Goal: Transaction & Acquisition: Obtain resource

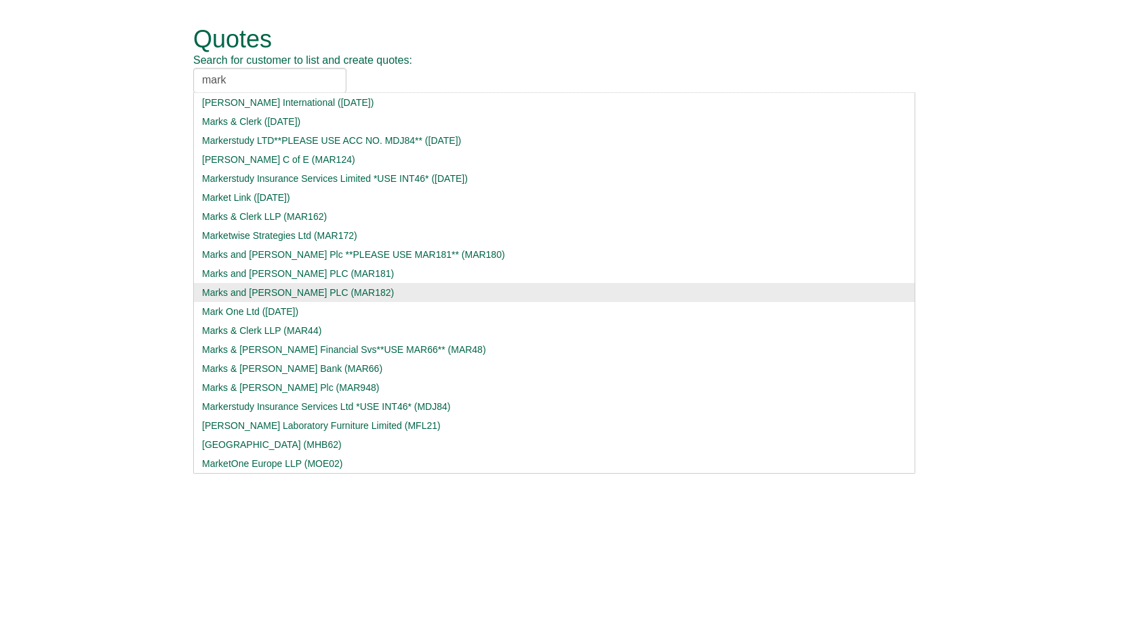
type input "mark"
click at [277, 291] on div "Marks and [PERSON_NAME] PLC (MAR182)" at bounding box center [554, 293] width 705 height 14
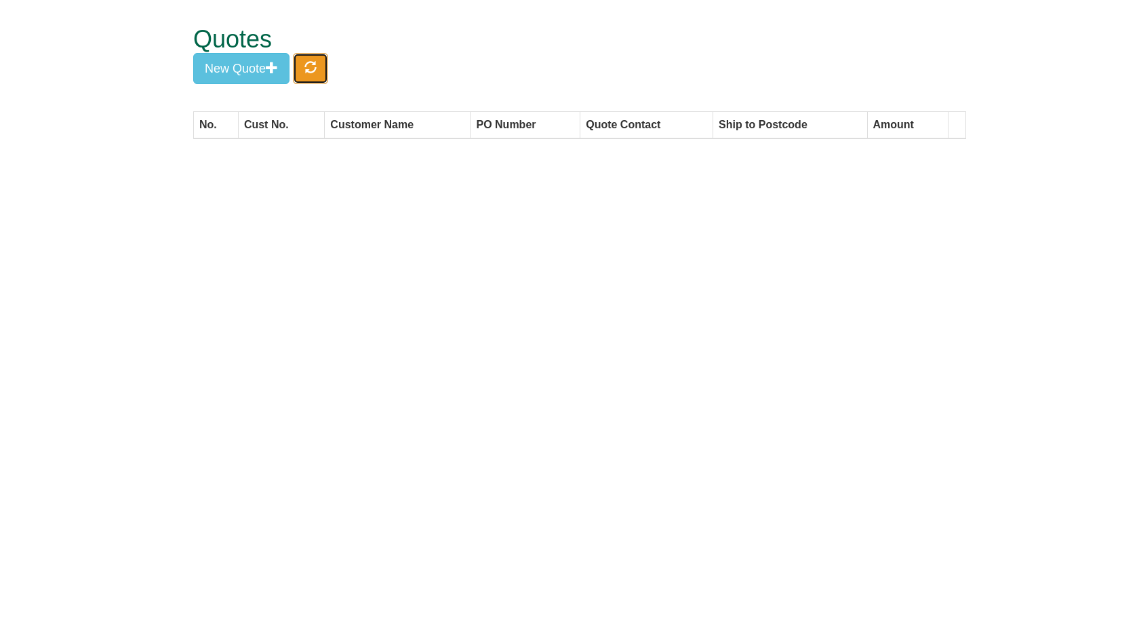
click at [300, 60] on button "button" at bounding box center [310, 68] width 35 height 31
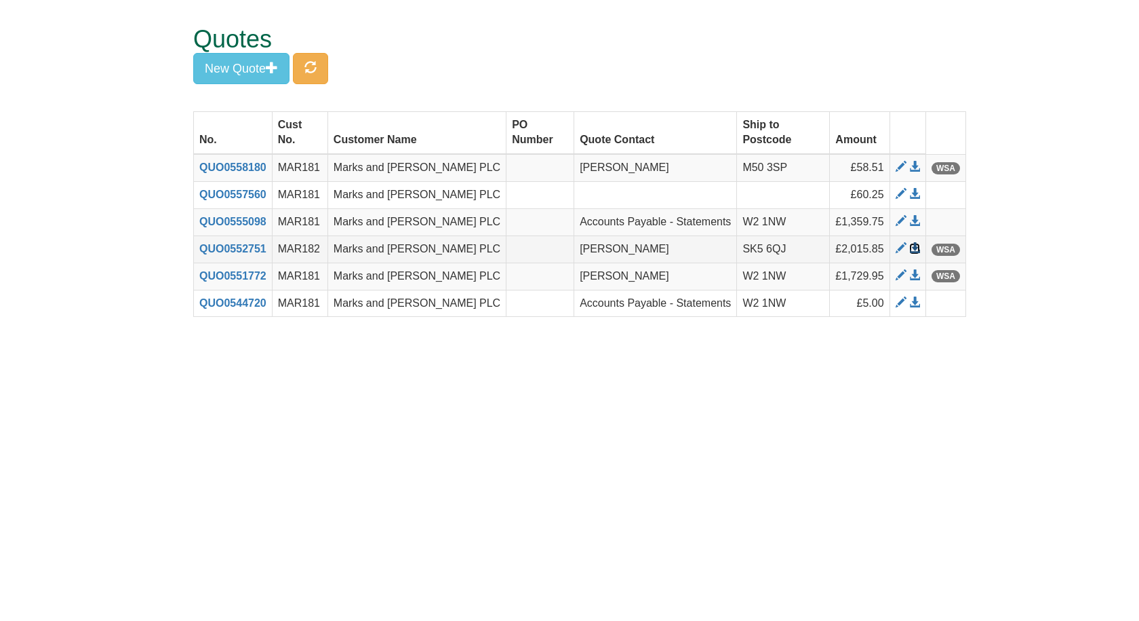
click at [914, 243] on span at bounding box center [915, 248] width 11 height 11
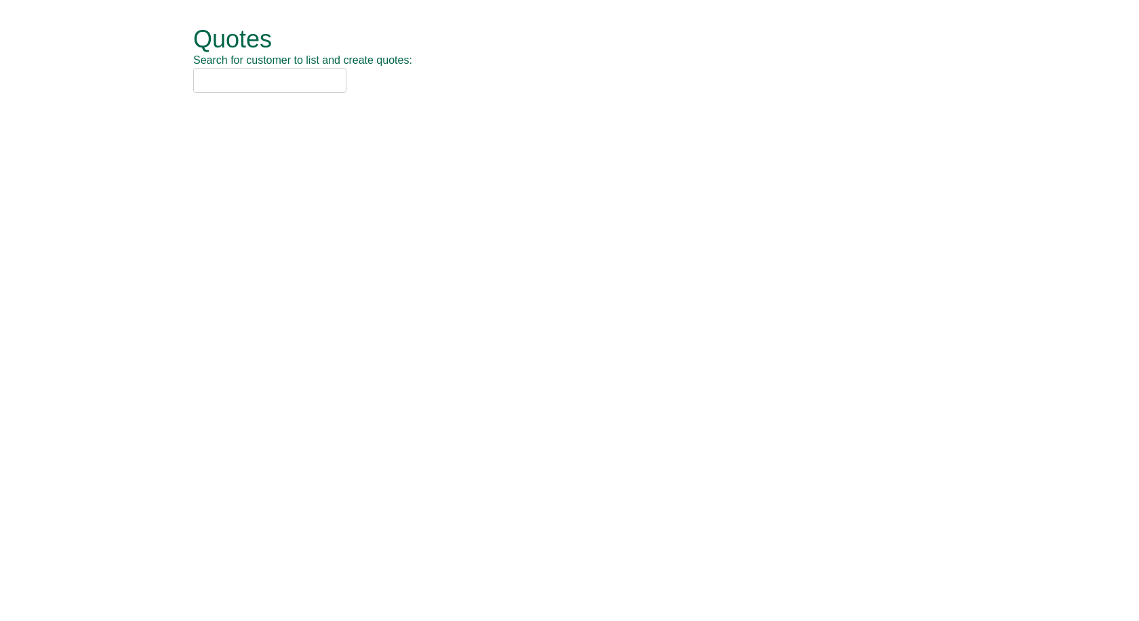
click at [222, 70] on input "text" at bounding box center [269, 80] width 153 height 25
click at [271, 83] on input "text" at bounding box center [269, 80] width 153 height 25
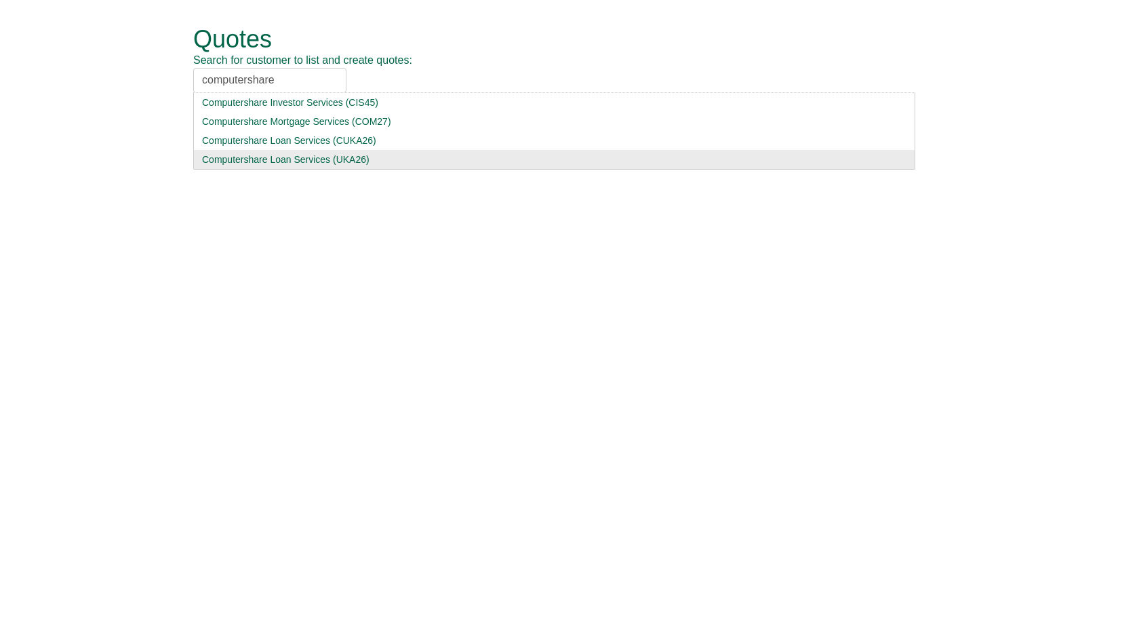
type input "computershare"
click at [277, 155] on div "Computershare Loan Services (UKA26)" at bounding box center [554, 160] width 705 height 14
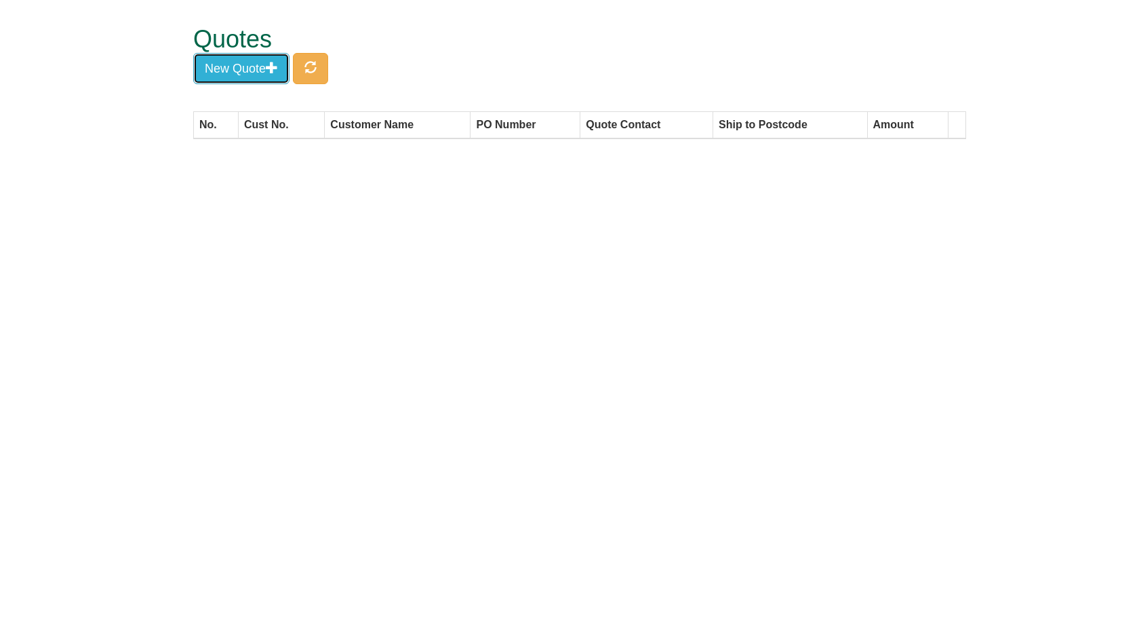
click at [220, 61] on button "New Quote" at bounding box center [241, 68] width 96 height 31
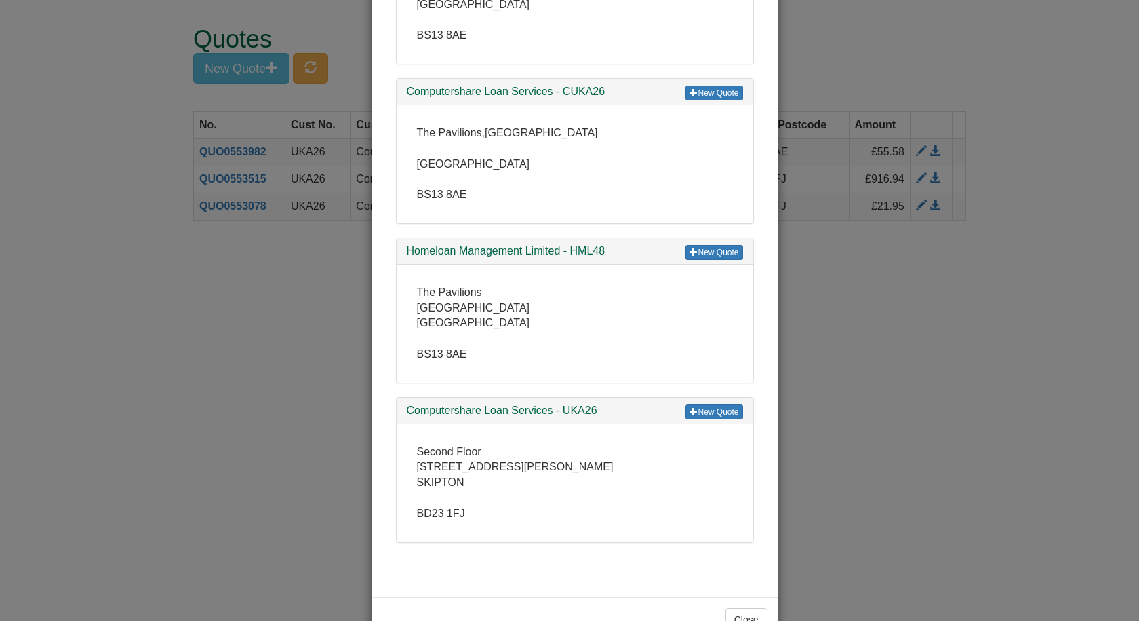
scroll to position [375, 0]
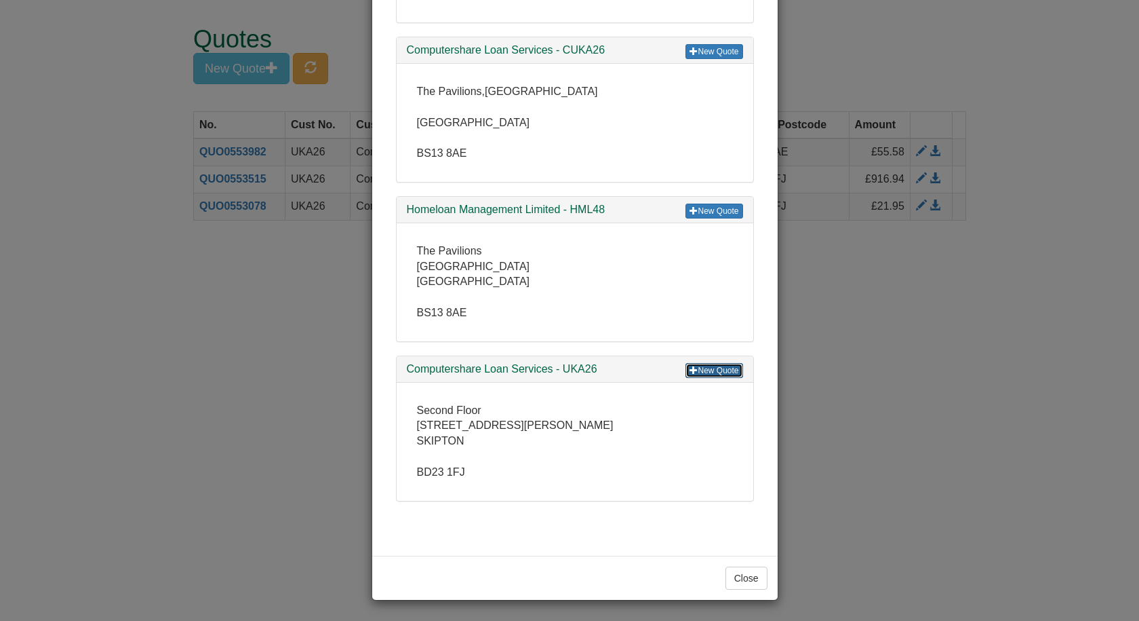
click at [708, 371] on link "New Quote" at bounding box center [714, 370] width 57 height 15
click at [735, 583] on button "Close" at bounding box center [747, 577] width 42 height 23
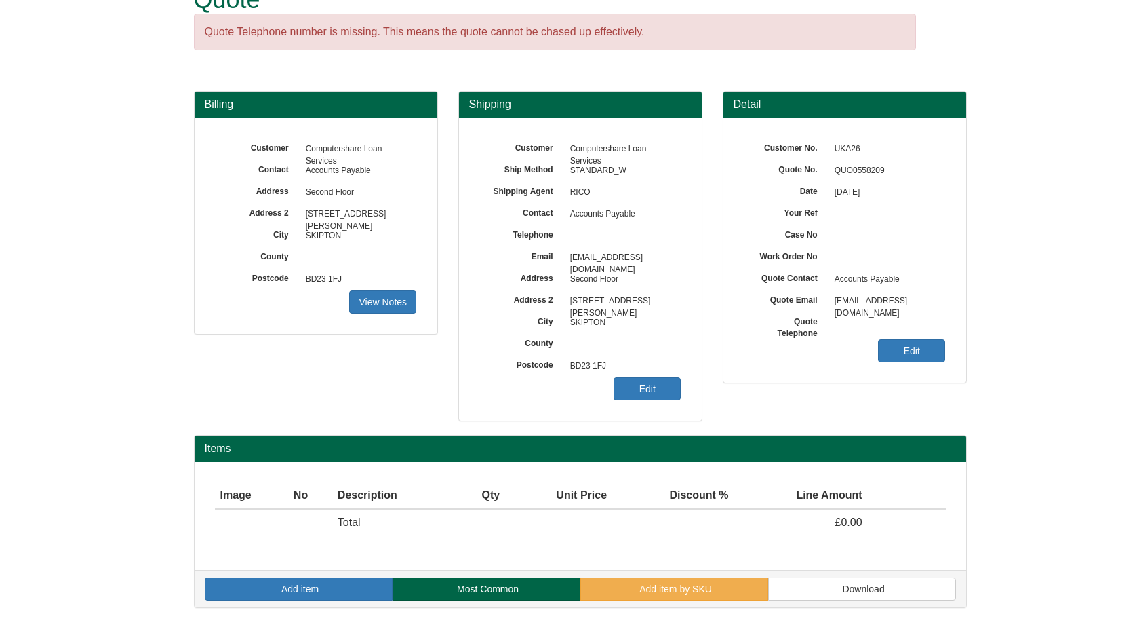
scroll to position [40, 0]
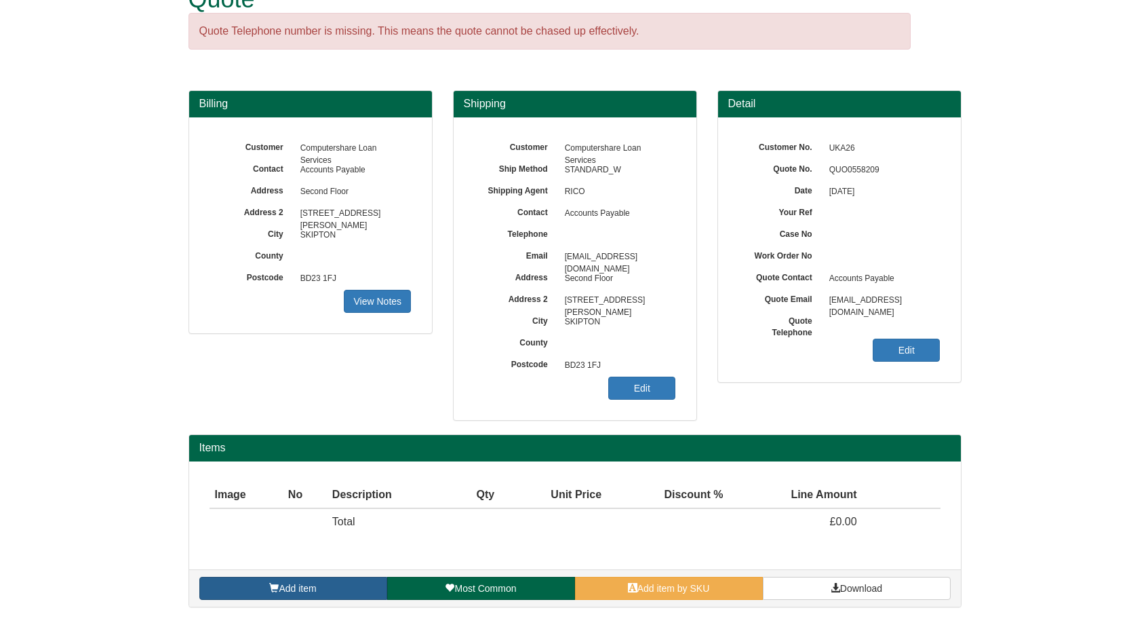
click at [328, 582] on link "Add item" at bounding box center [293, 588] width 188 height 23
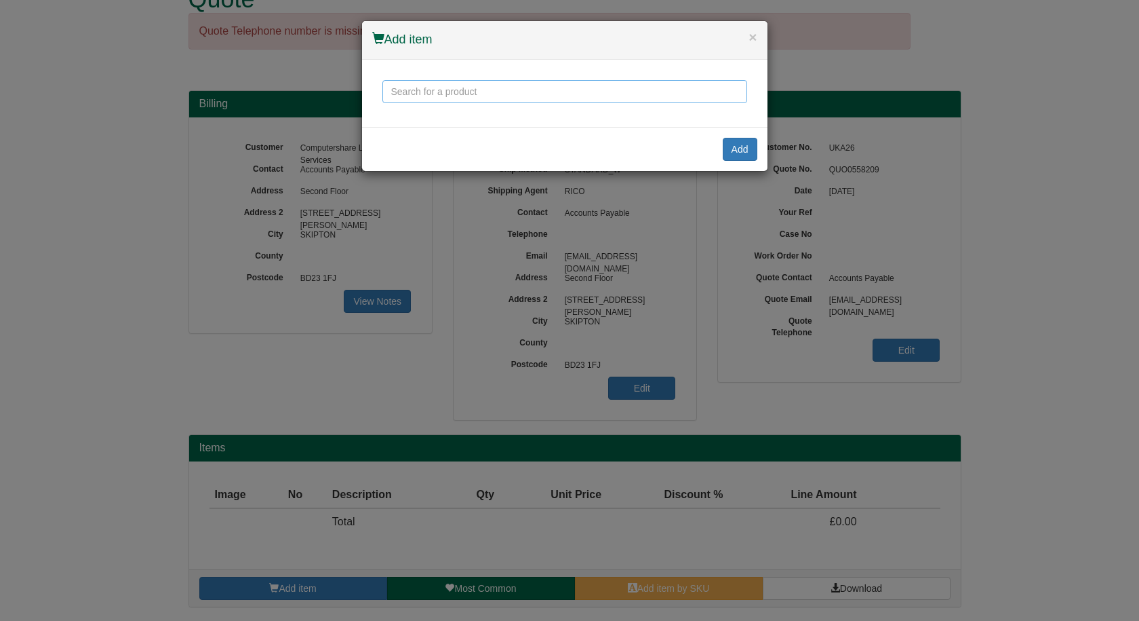
click at [507, 85] on input "text" at bounding box center [565, 91] width 365 height 23
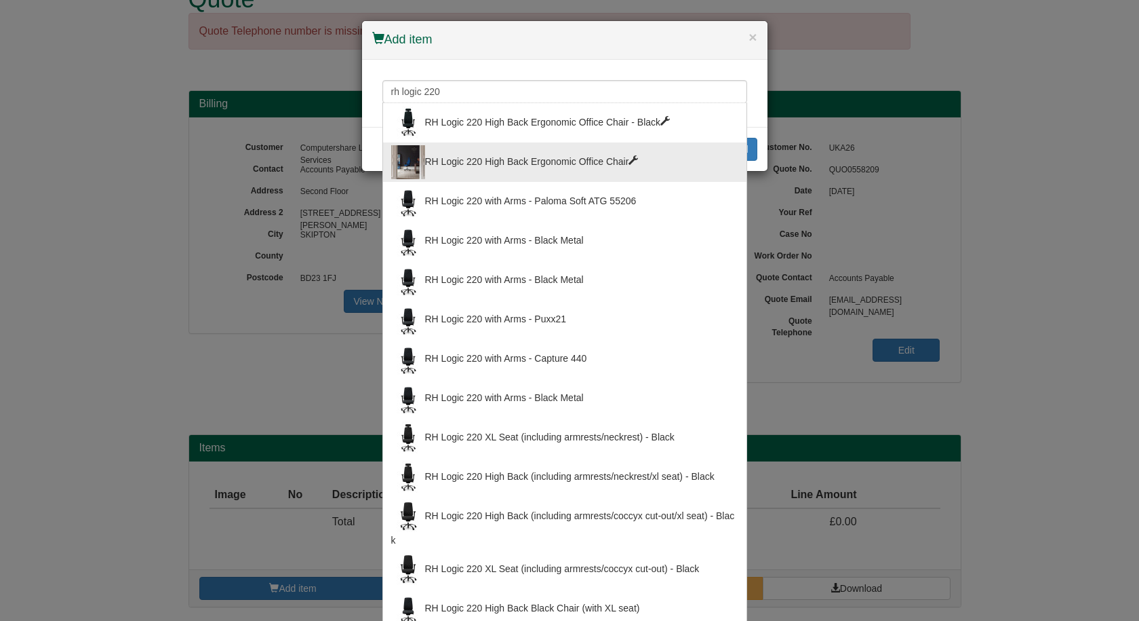
click at [499, 159] on div "RH Logic 220 High Back Ergonomic Office Chair" at bounding box center [564, 162] width 347 height 34
type input "RH Logic 220 High Back Ergonomic Office Chair"
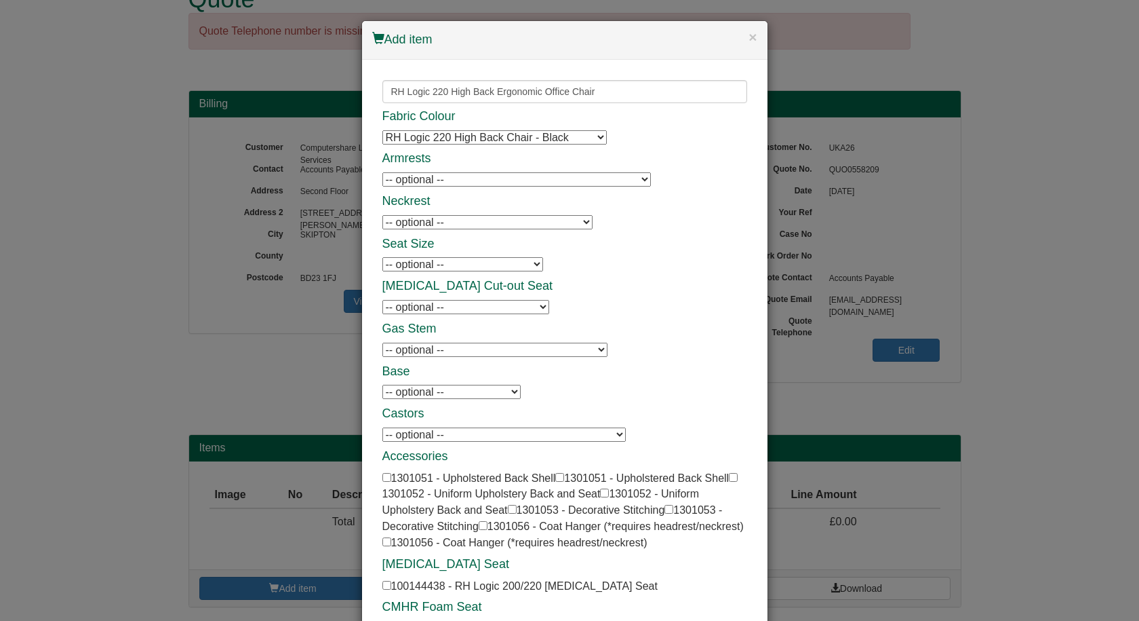
click at [498, 186] on select "-- optional -- 8L Armrests with Leather Tops - Black - Black Frame 8L Armrests …" at bounding box center [517, 179] width 269 height 14
select select "1301054"
click at [383, 172] on select "-- optional -- 8L Armrests with Leather Tops - Black - Black Frame 8L Armrests …" at bounding box center [517, 179] width 269 height 14
click at [466, 225] on select "-- optional -- RH Logic 200/220 Neckrest - Black RH Logic 200/220 Neckrest - Bl…" at bounding box center [488, 222] width 210 height 14
select select "1301046"
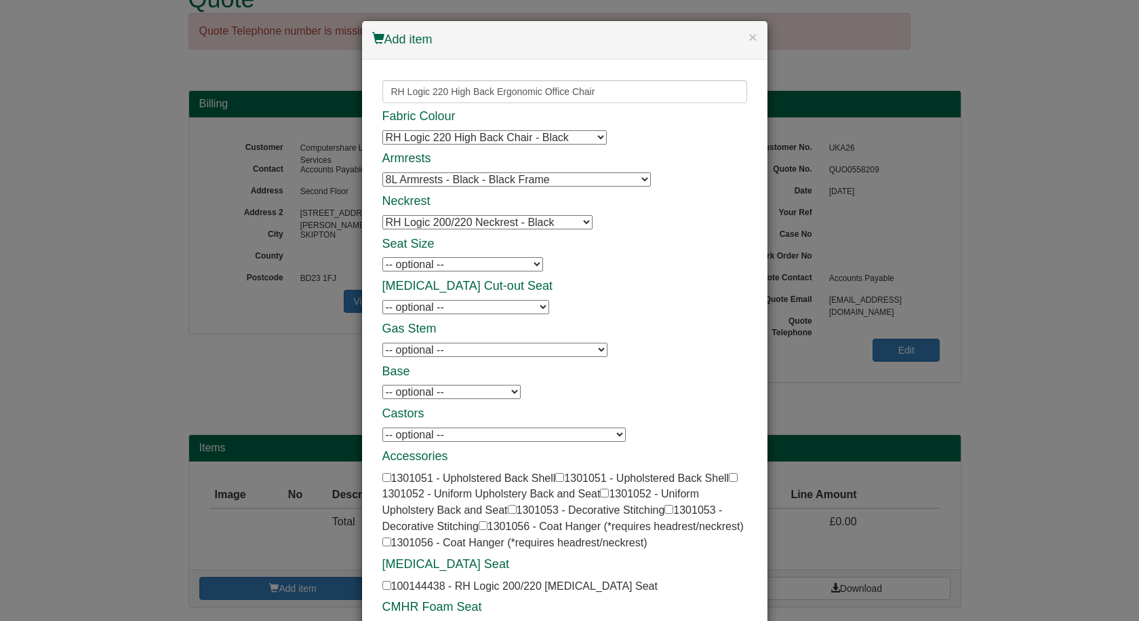
click at [383, 215] on select "-- optional -- RH Logic 200/220 Neckrest - Black RH Logic 200/220 Neckrest - Bl…" at bounding box center [488, 222] width 210 height 14
click at [697, 277] on div "Fabric Colour RH Logic 220 High Back Chair - Black RH Logic 220 High Back Chair…" at bounding box center [565, 373] width 365 height 527
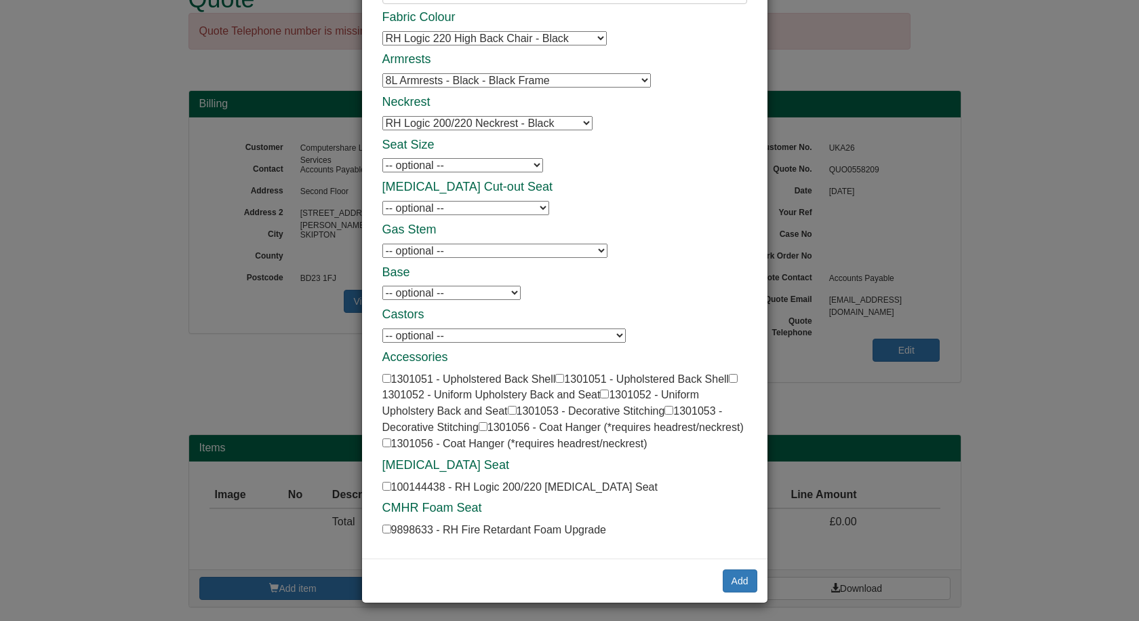
scroll to position [102, 0]
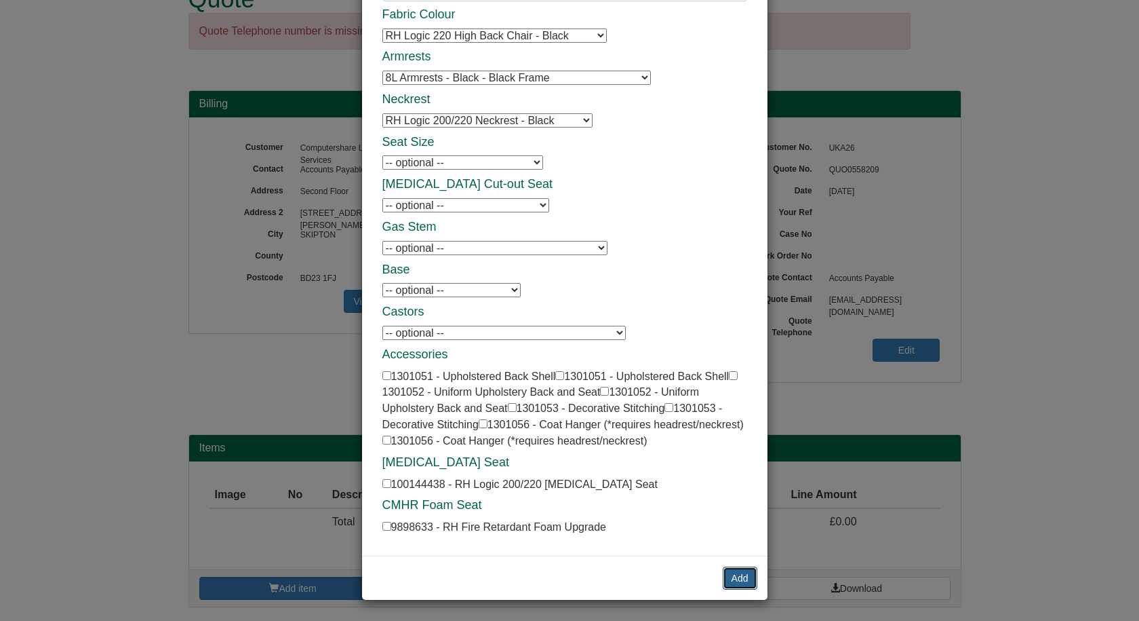
click at [741, 577] on button "Add" at bounding box center [740, 577] width 35 height 23
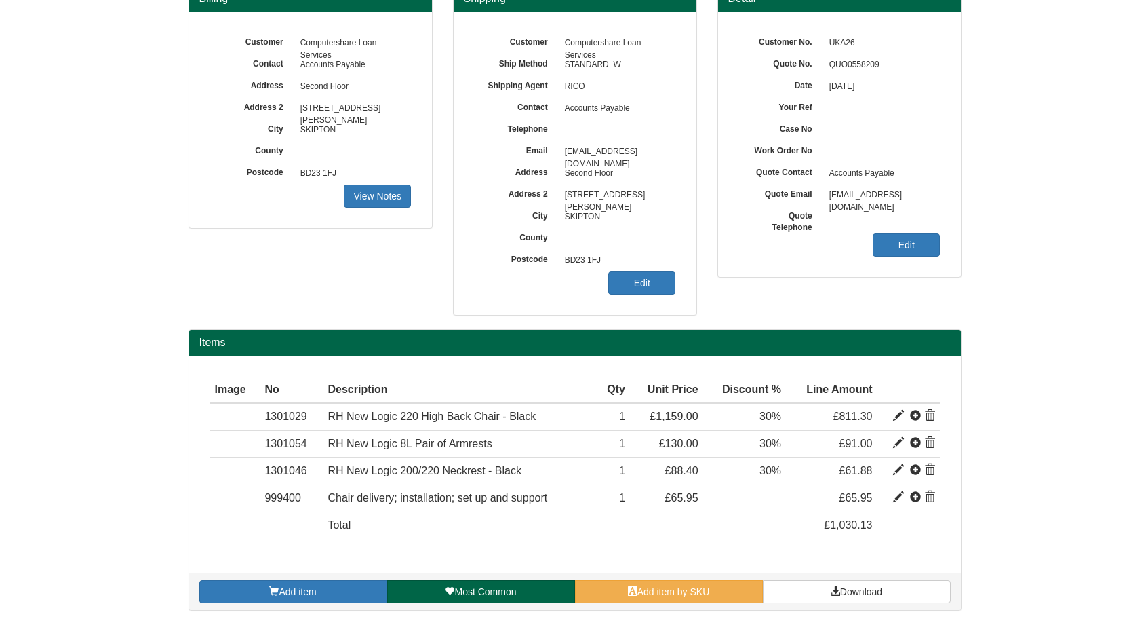
scroll to position [149, 0]
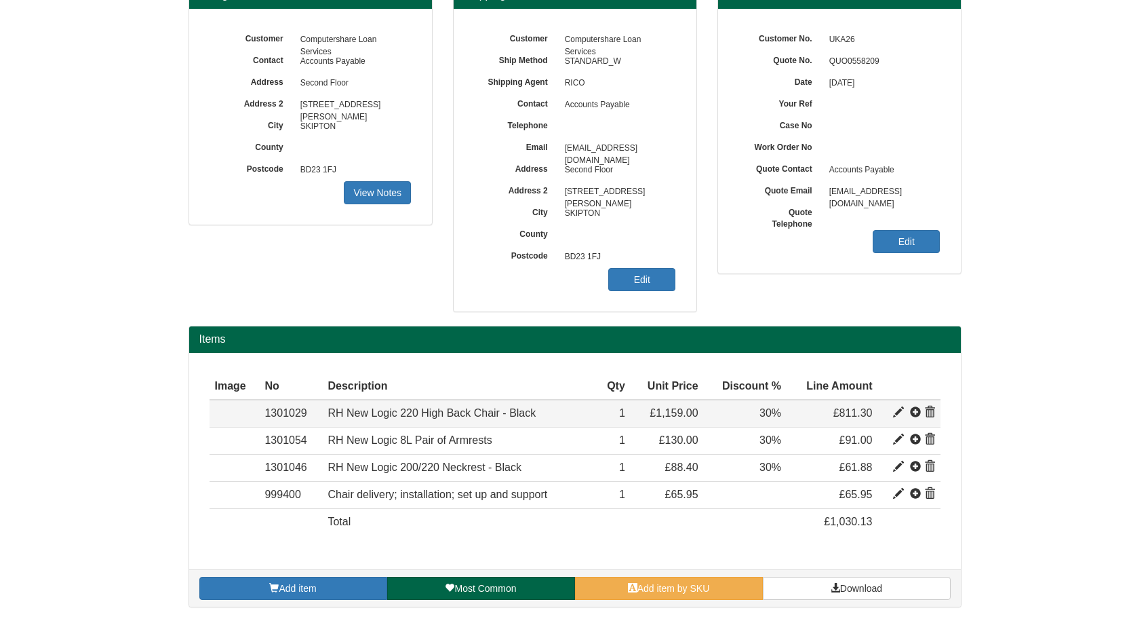
click at [895, 414] on span at bounding box center [898, 412] width 11 height 11
type input "RH New Logic 220 High Back Chair - Black"
type input "Fabric: Black (60999) Select"
type input "473.76"
type input "1159.00"
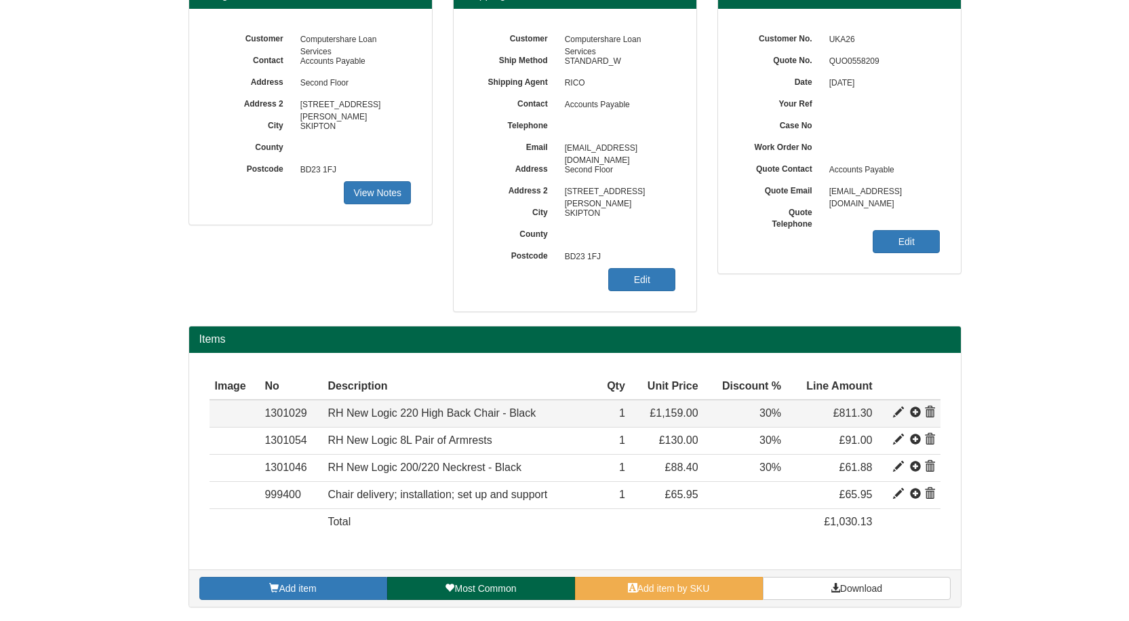
type input "1159.00"
type input "1"
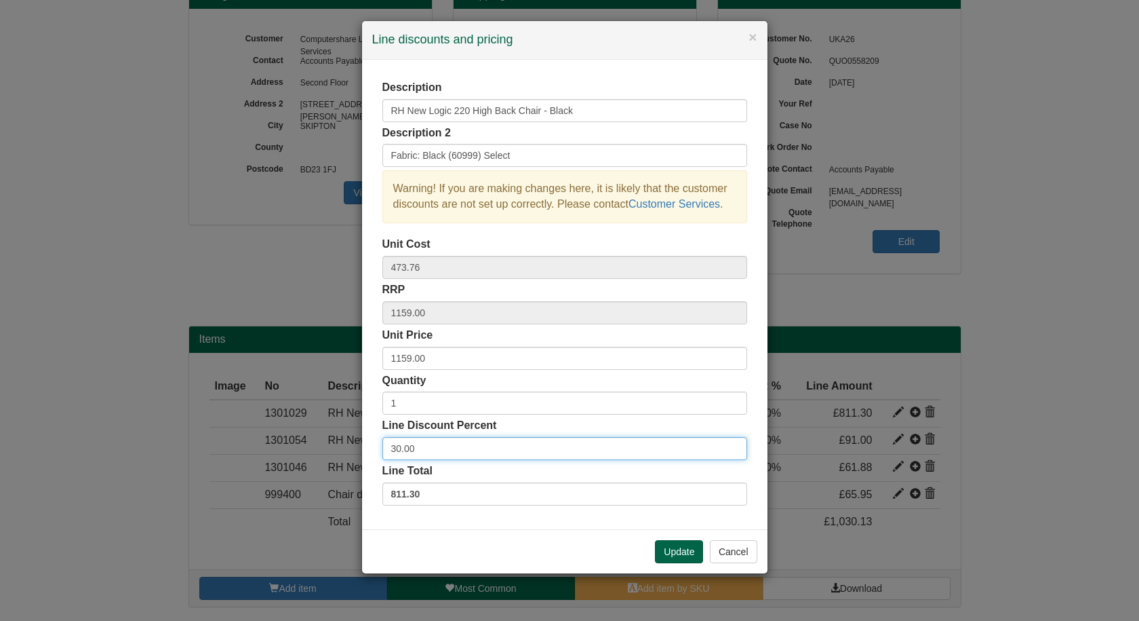
drag, startPoint x: 429, startPoint y: 448, endPoint x: 347, endPoint y: 450, distance: 82.1
click at [347, 450] on div "× Line discounts and pricing Description RH New Logic 220 High Back Chair - Bla…" at bounding box center [569, 310] width 1139 height 621
type input "35"
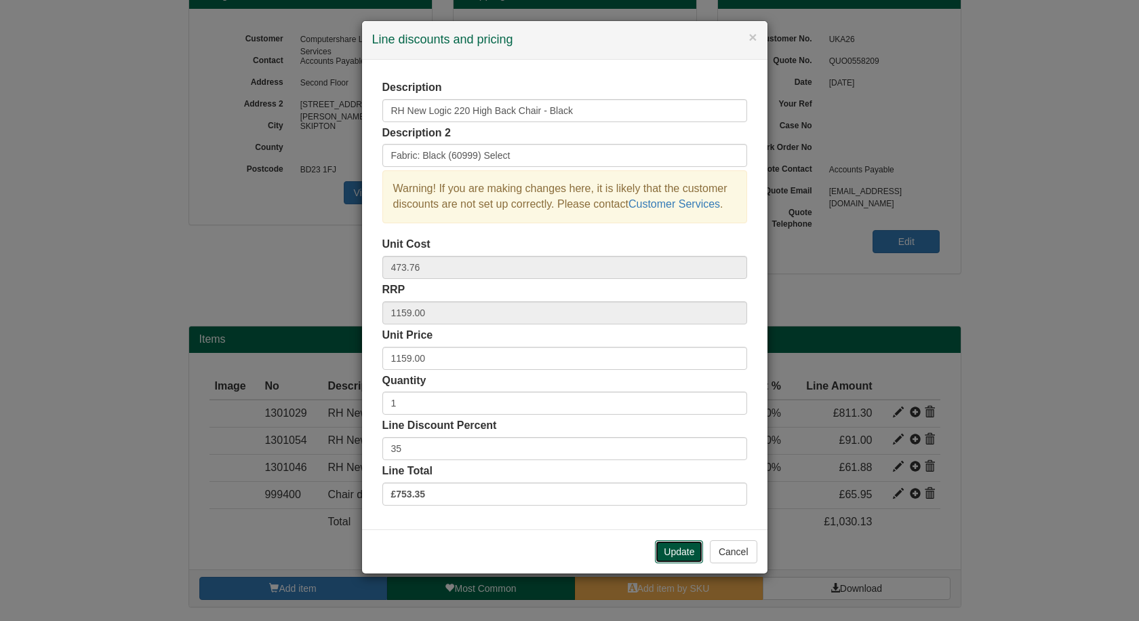
click at [667, 545] on button "Update" at bounding box center [679, 551] width 48 height 23
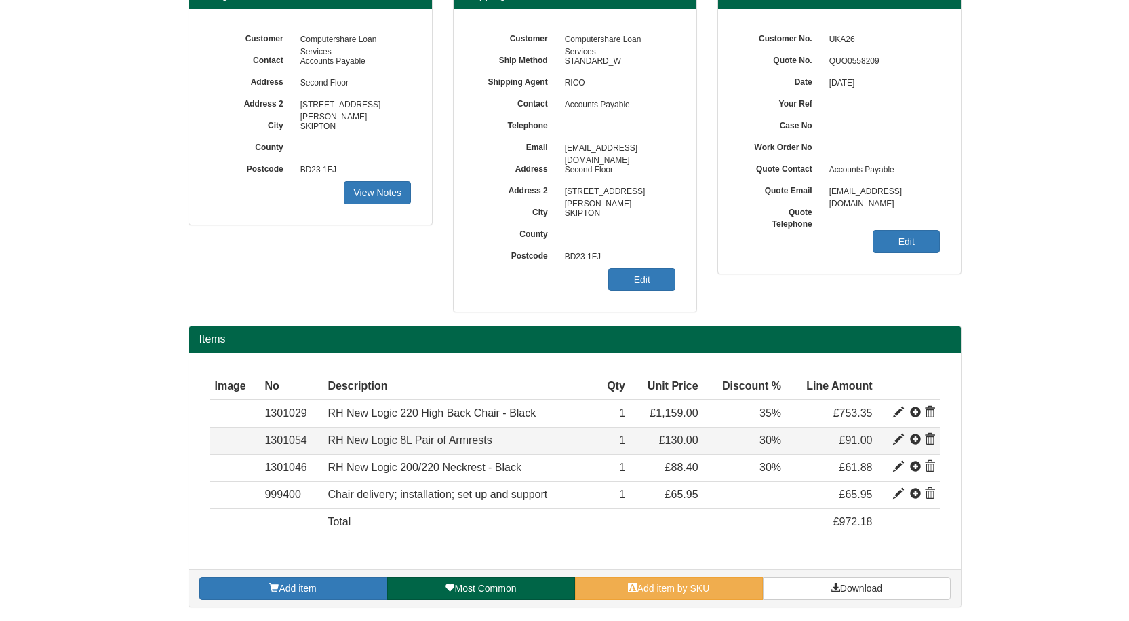
click at [896, 437] on span at bounding box center [898, 439] width 11 height 11
type input "RH New Logic 8L Pair of Armrests"
type input "67.21"
type input "130.00"
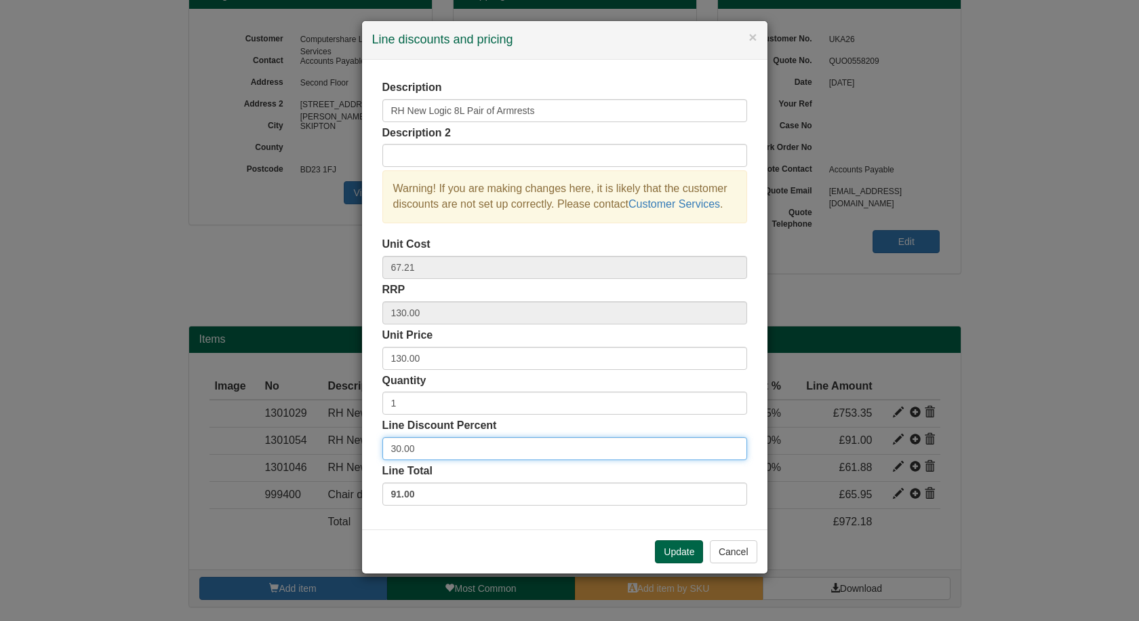
drag, startPoint x: 412, startPoint y: 455, endPoint x: 227, endPoint y: 453, distance: 185.2
click at [227, 453] on div "× Line discounts and pricing Description RH New Logic 8L Pair of Armrests Descr…" at bounding box center [569, 310] width 1139 height 621
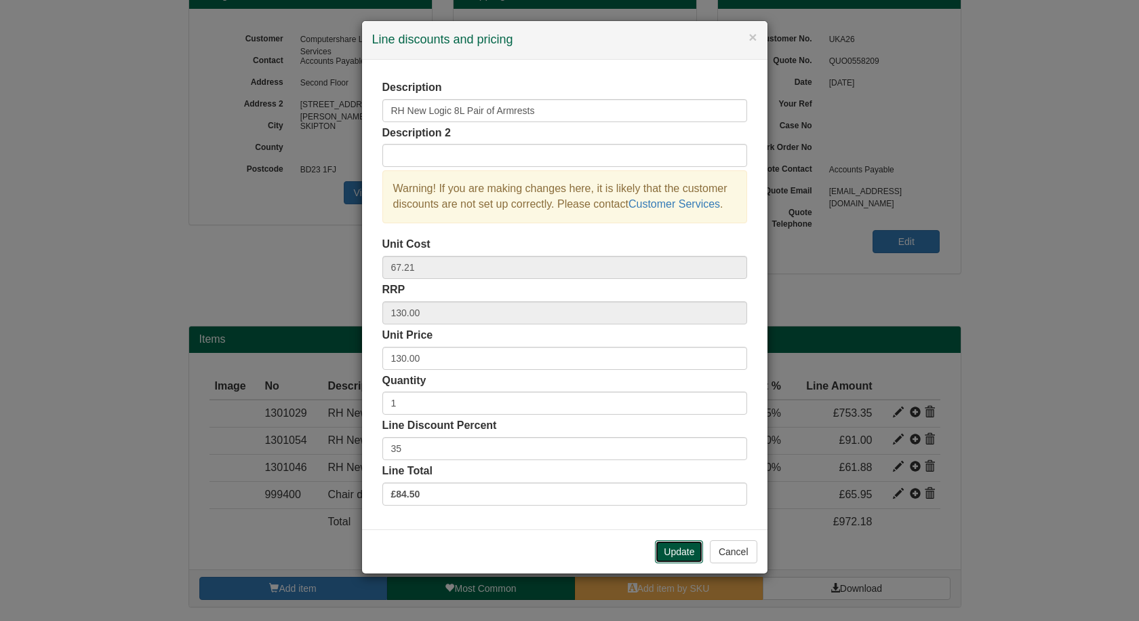
click at [682, 553] on button "Update" at bounding box center [679, 551] width 48 height 23
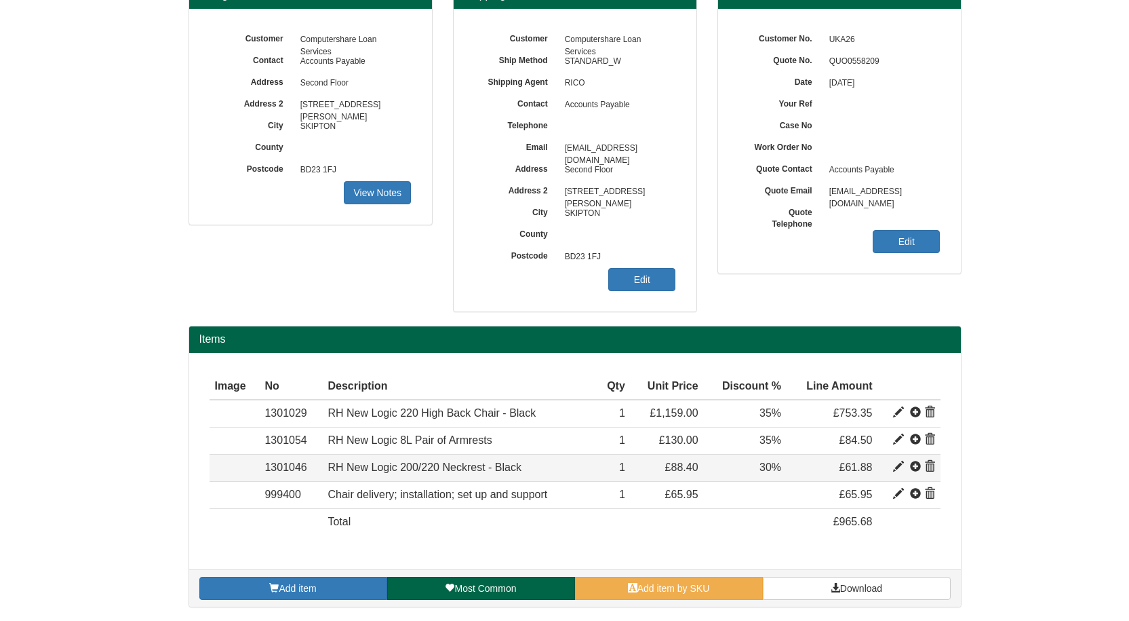
click at [894, 468] on span at bounding box center [898, 466] width 11 height 11
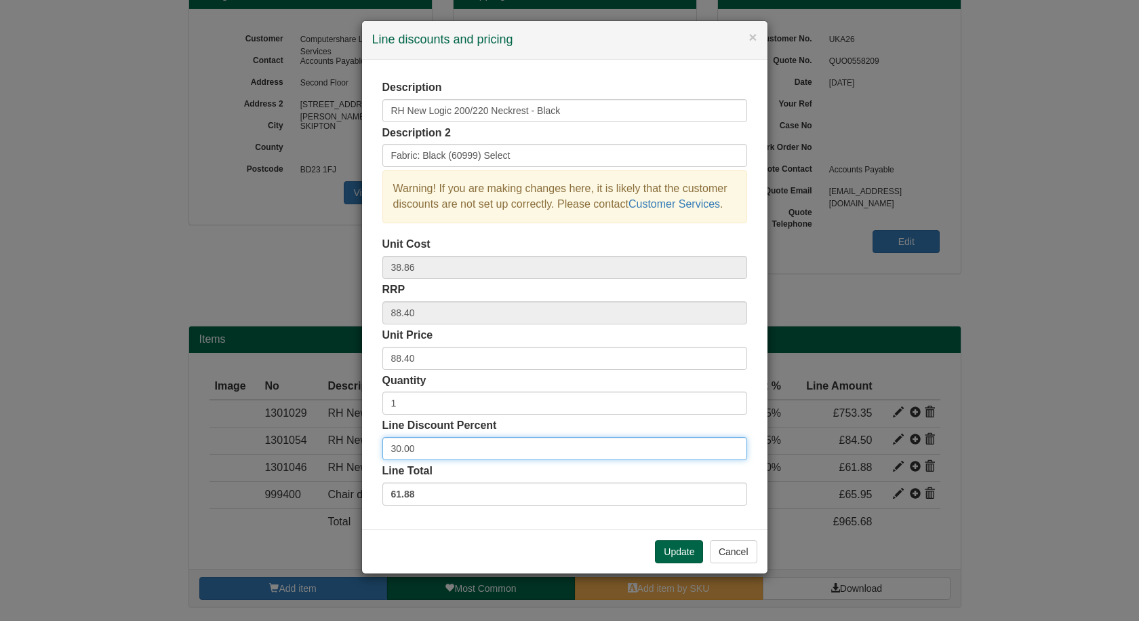
drag, startPoint x: 466, startPoint y: 452, endPoint x: 345, endPoint y: 452, distance: 121.4
click at [345, 452] on div "× Line discounts and pricing Description RH New Logic 200/220 Neckrest - Black …" at bounding box center [569, 310] width 1139 height 621
type input "35"
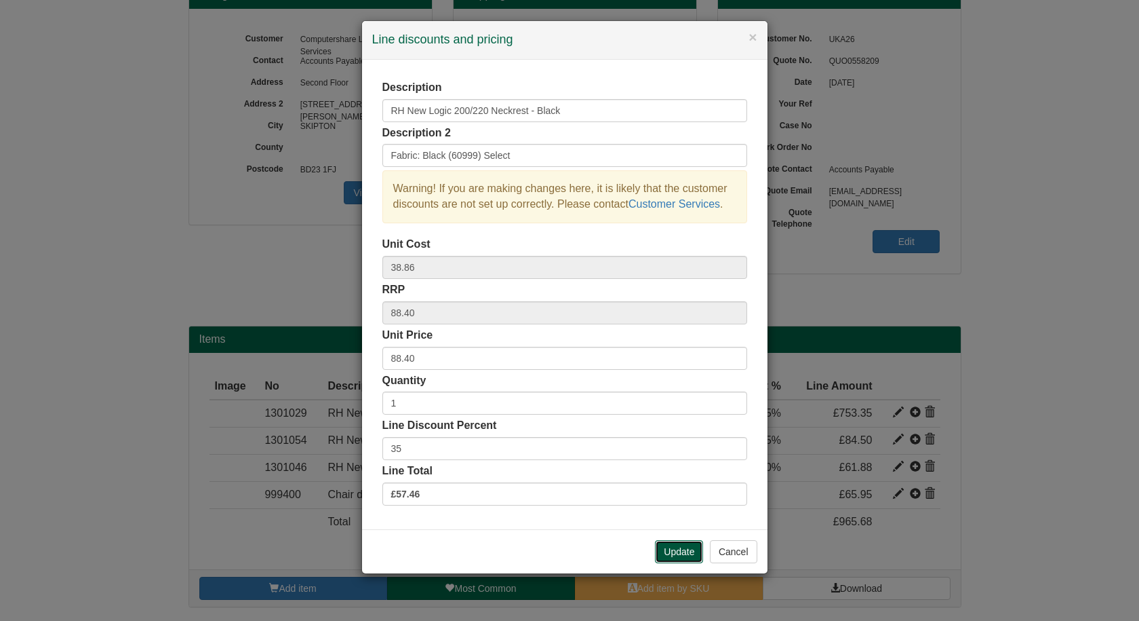
click at [678, 548] on button "Update" at bounding box center [679, 551] width 48 height 23
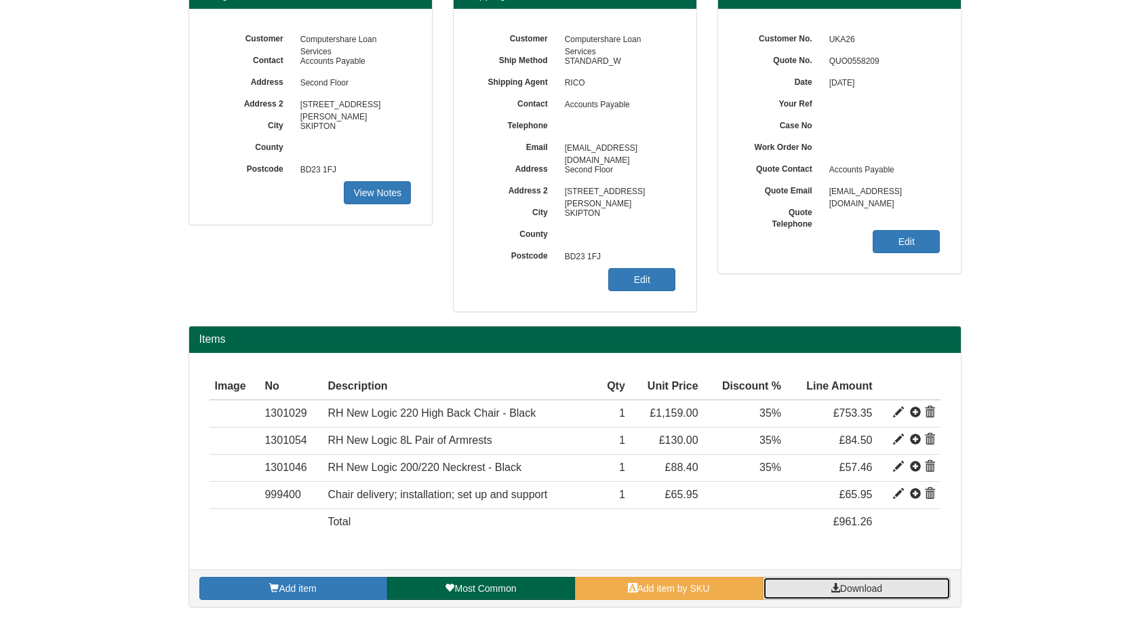
click at [814, 589] on link "Download" at bounding box center [857, 588] width 188 height 23
